Goal: Transaction & Acquisition: Obtain resource

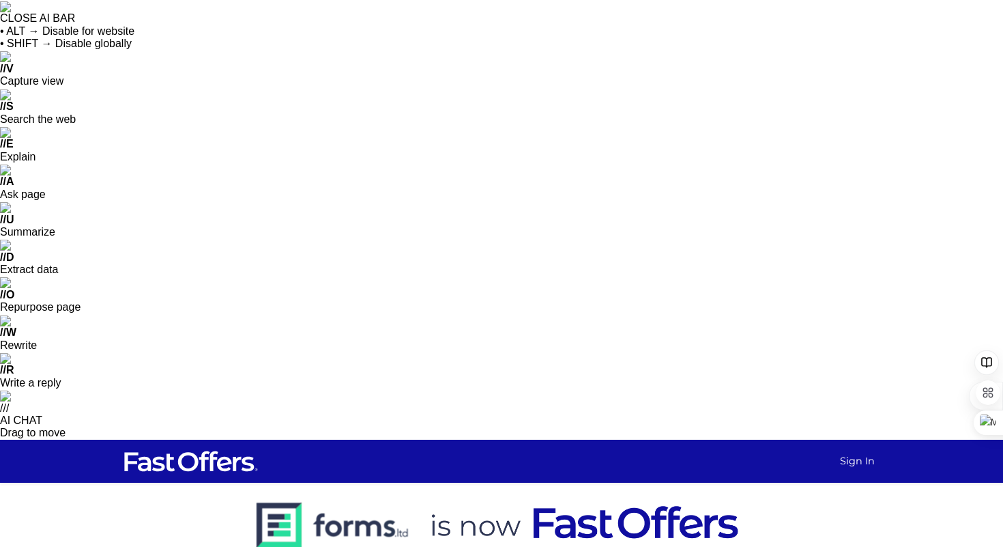
scroll to position [492, 0]
type input "jaybanerjei@hey.com"
checkbox input "true"
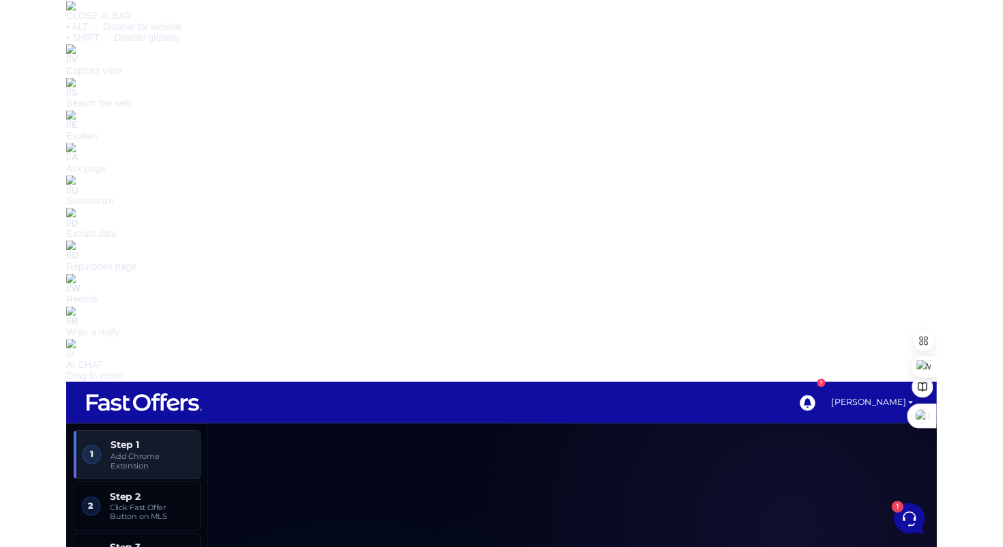
scroll to position [522, 0]
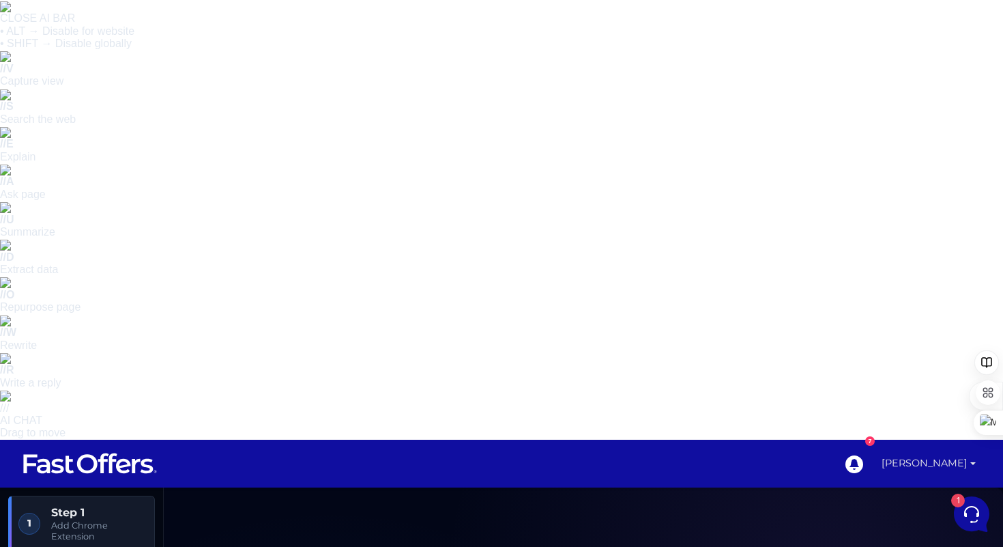
click at [945, 440] on link "[PERSON_NAME]" at bounding box center [928, 464] width 105 height 48
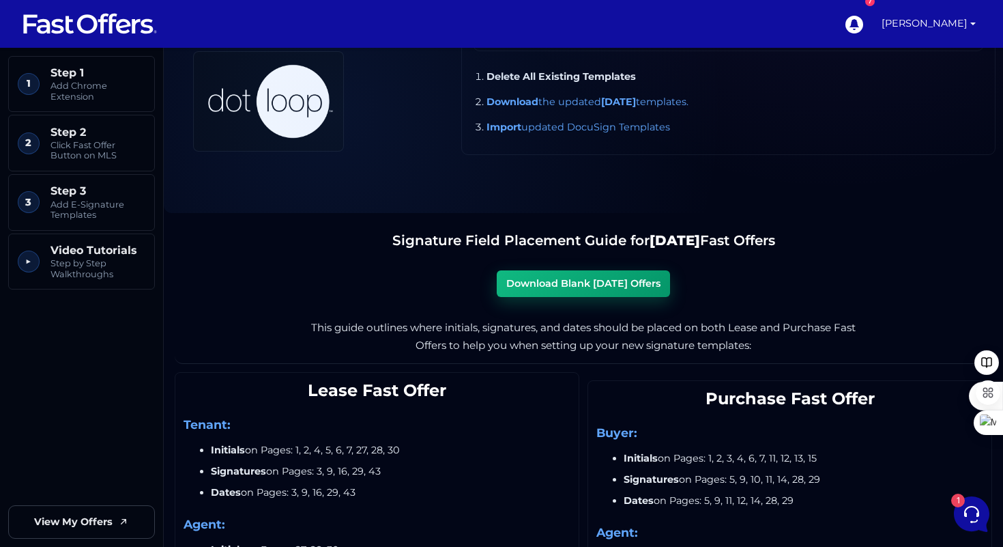
scroll to position [1858, 0]
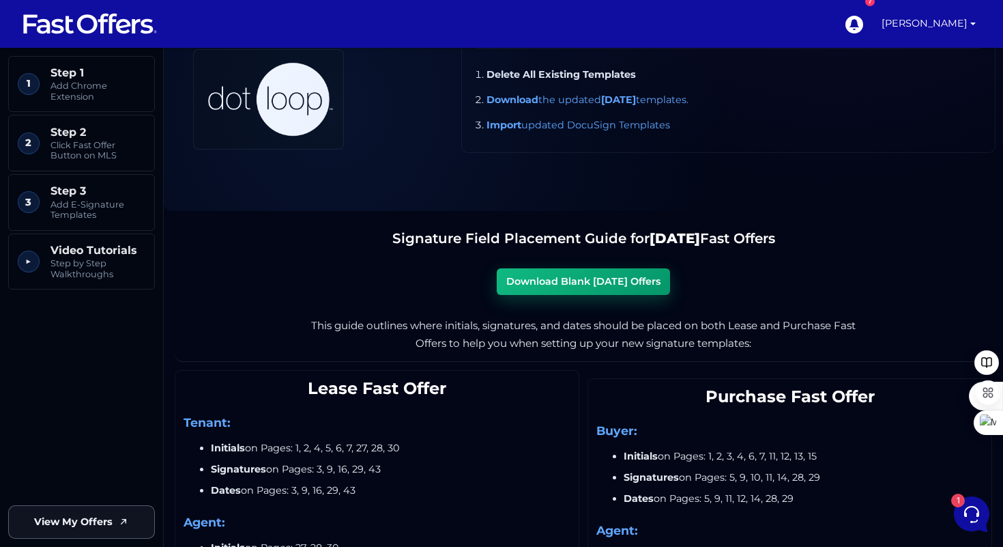
click at [114, 516] on link "View My Offers" at bounding box center [81, 521] width 147 height 33
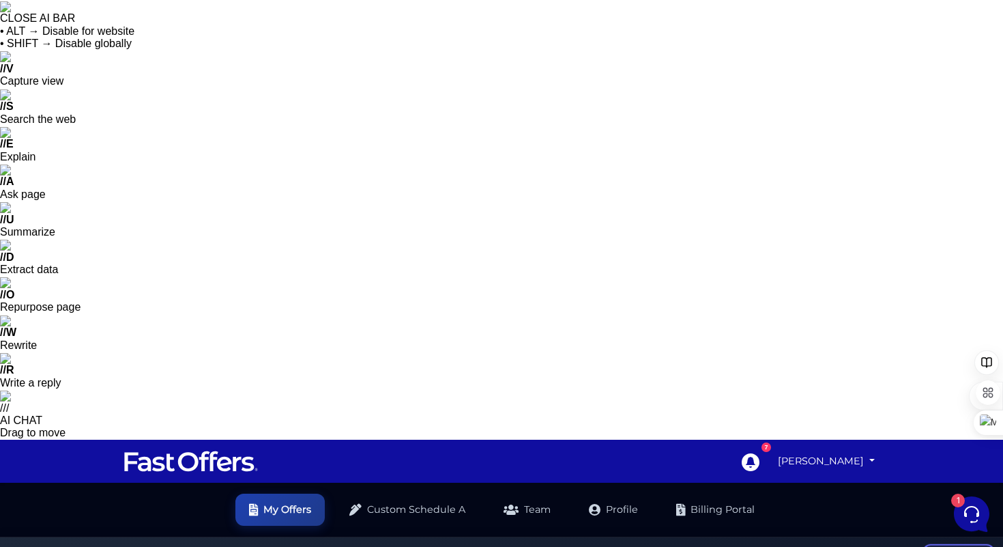
click at [801, 448] on link "[PERSON_NAME]" at bounding box center [827, 461] width 108 height 27
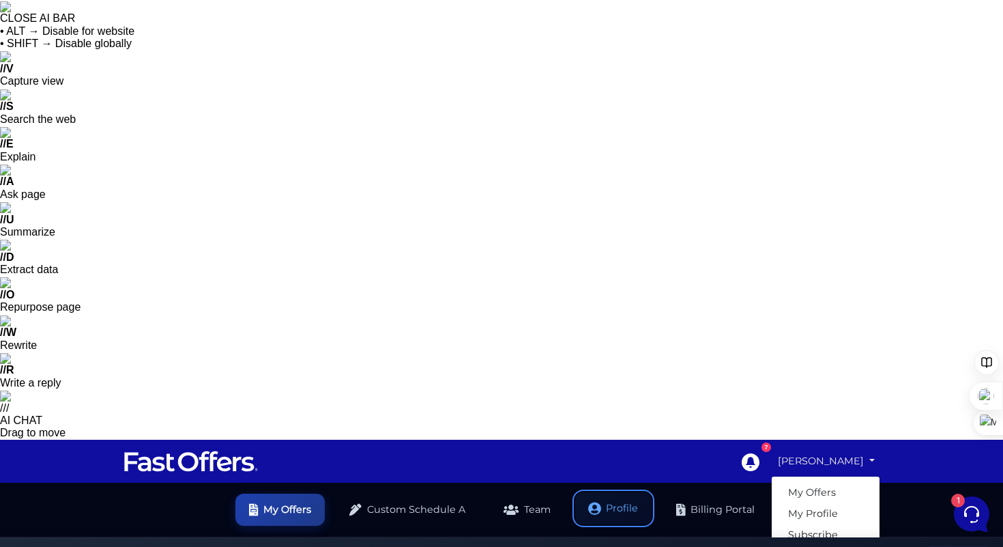
click at [633, 492] on link "Profile" at bounding box center [613, 508] width 76 height 32
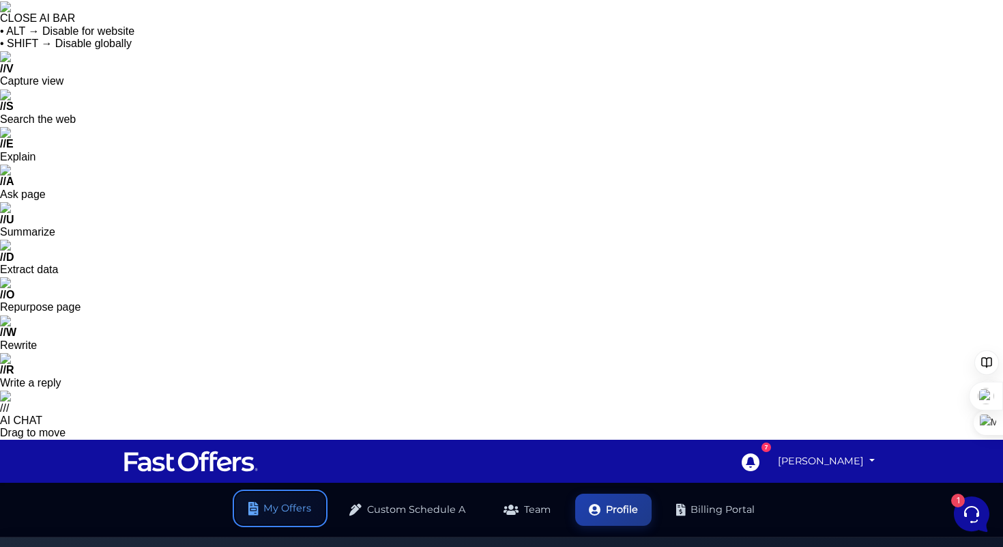
click at [280, 492] on link "My Offers" at bounding box center [279, 508] width 89 height 32
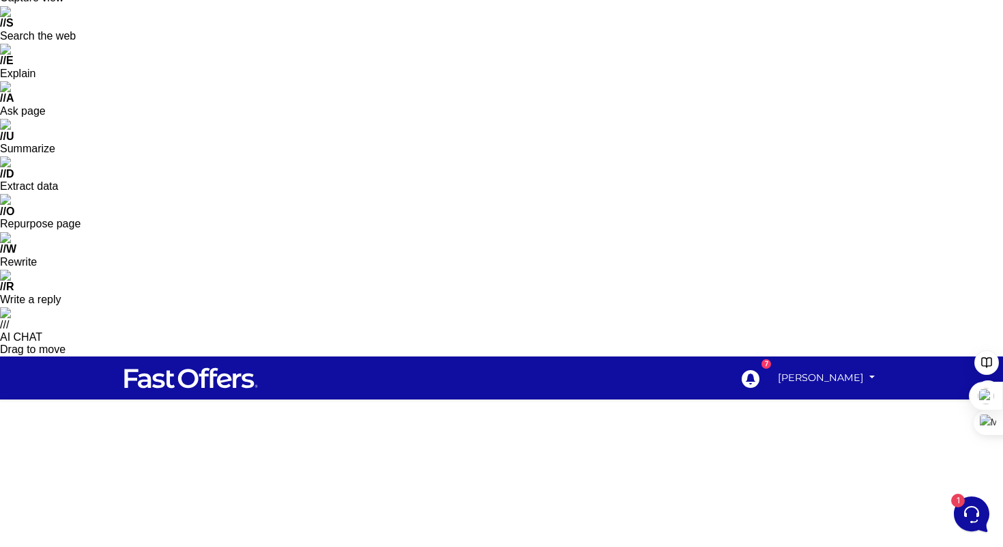
scroll to position [179, 0]
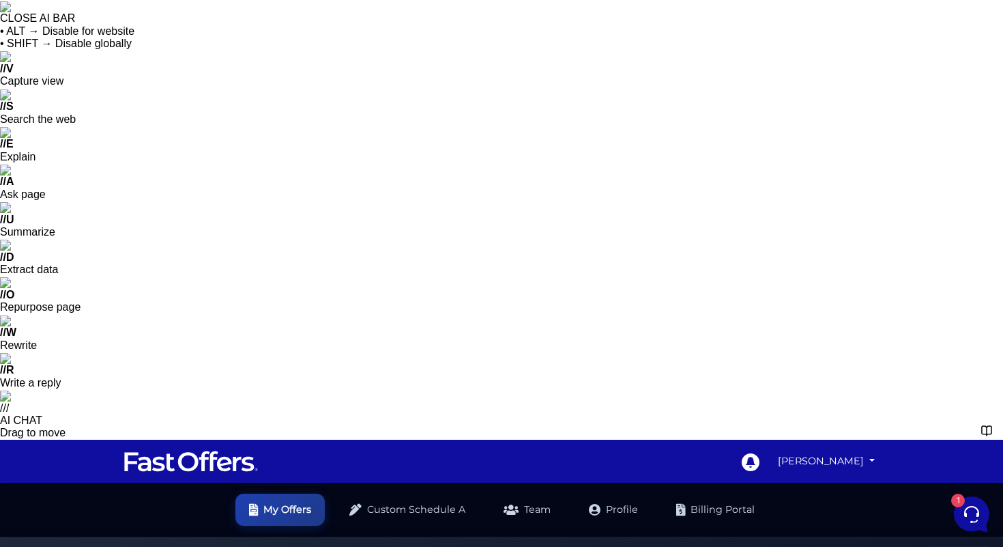
scroll to position [492, 0]
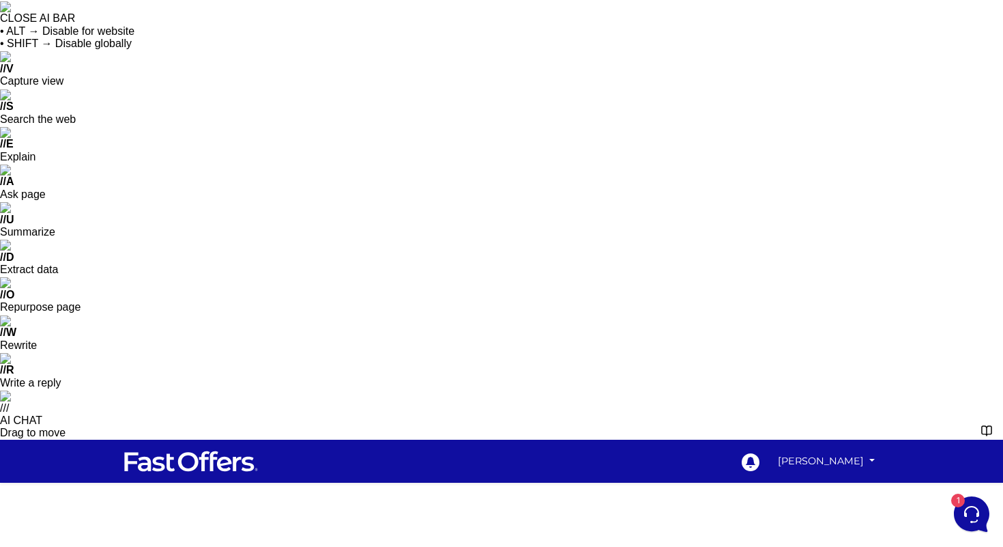
scroll to position [492, 0]
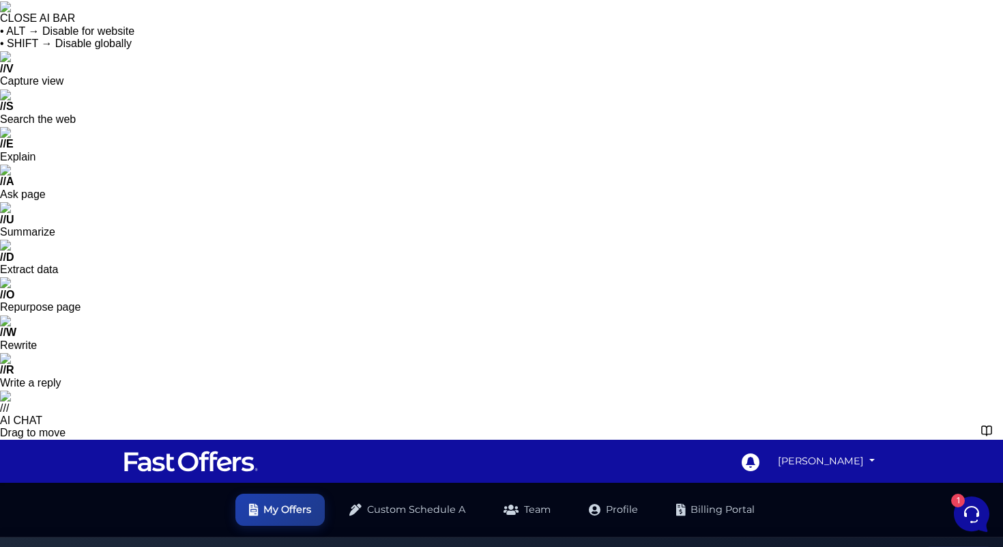
scroll to position [492, 0]
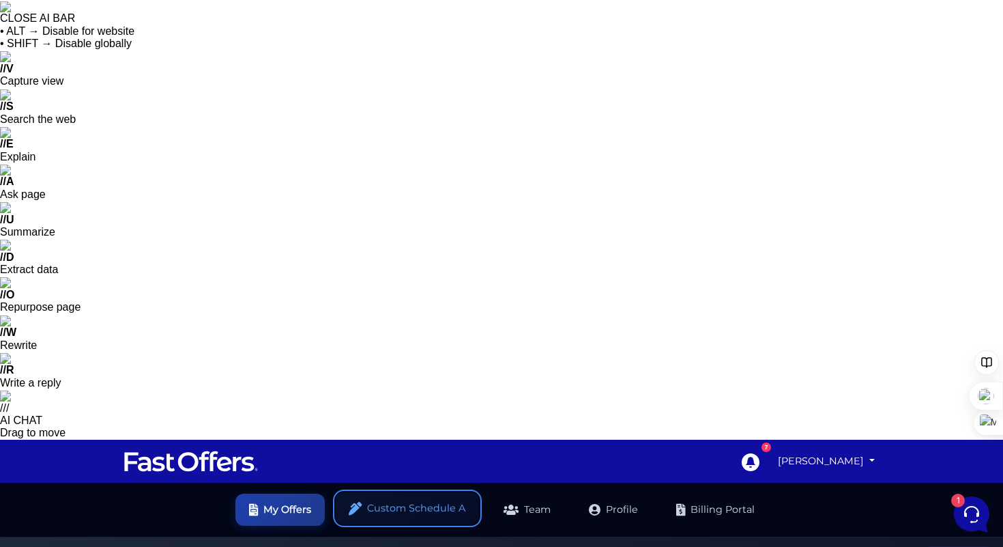
click at [416, 492] on link "Custom Schedule A" at bounding box center [407, 508] width 143 height 32
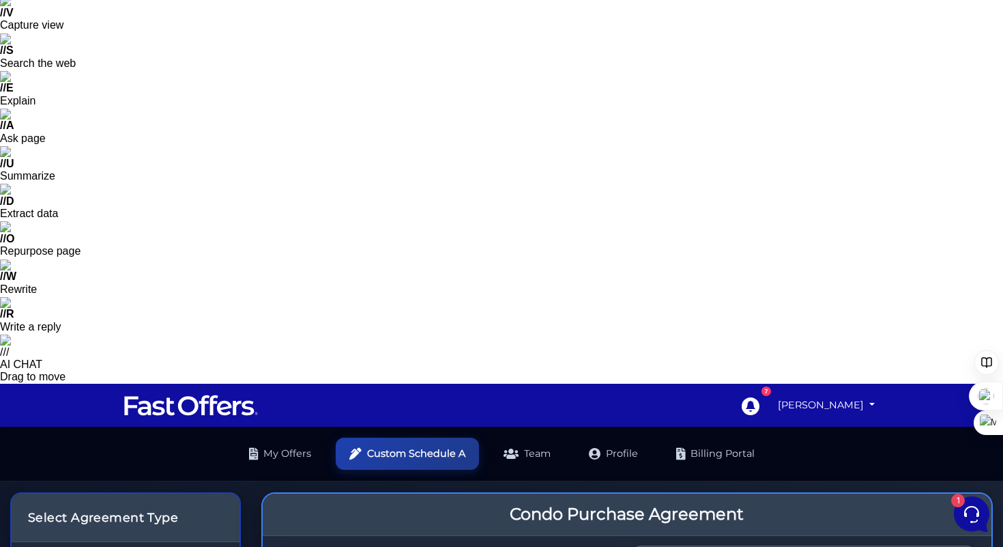
scroll to position [145, 0]
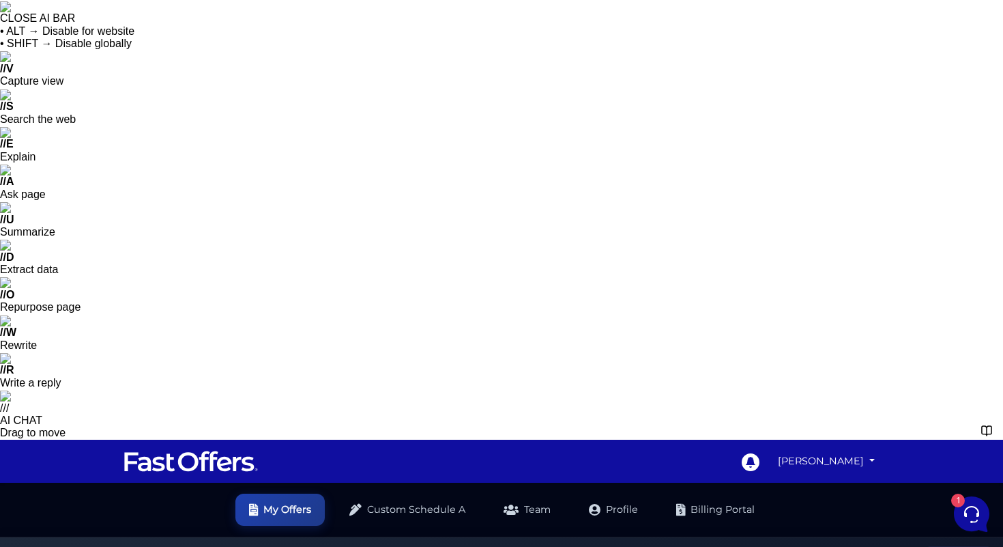
scroll to position [492, 0]
